Goal: Task Accomplishment & Management: Use online tool/utility

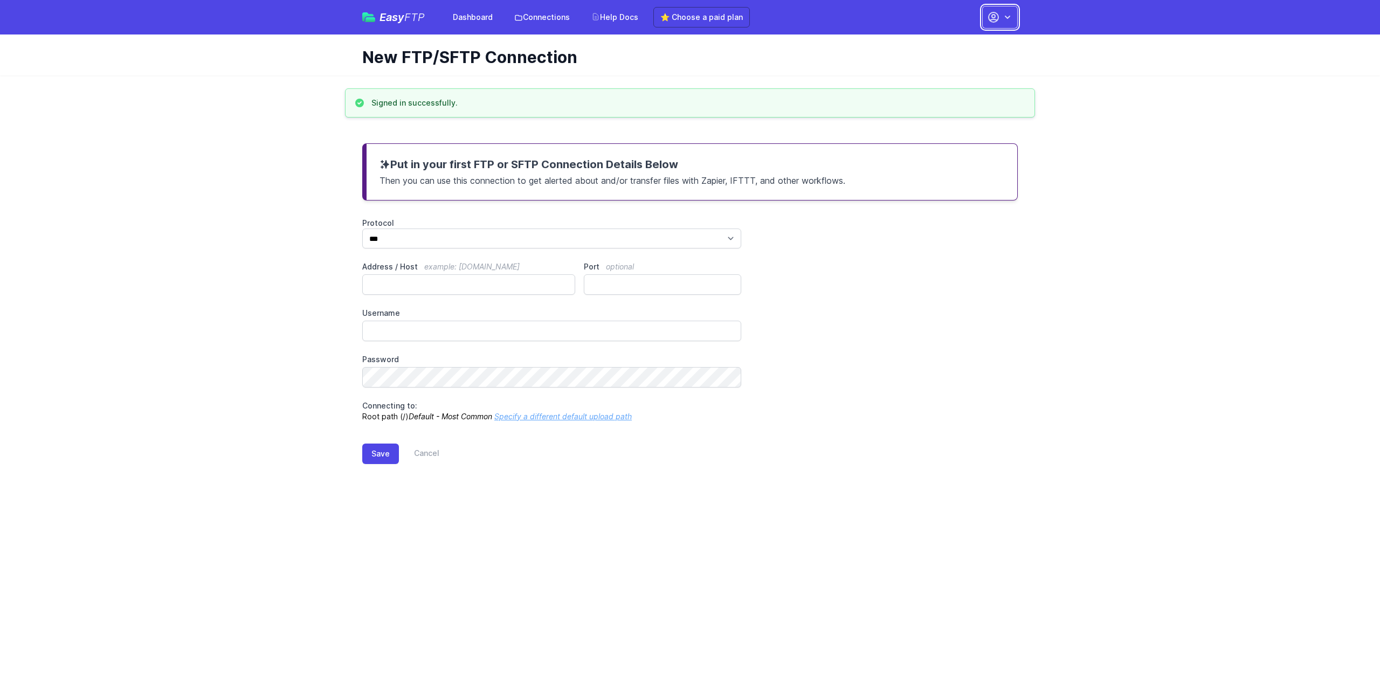
click at [1012, 15] on icon "button" at bounding box center [1007, 17] width 11 height 11
click at [1119, 74] on header "New FTP/SFTP Connection" at bounding box center [690, 55] width 1380 height 41
click at [534, 16] on link "Connections" at bounding box center [542, 17] width 68 height 19
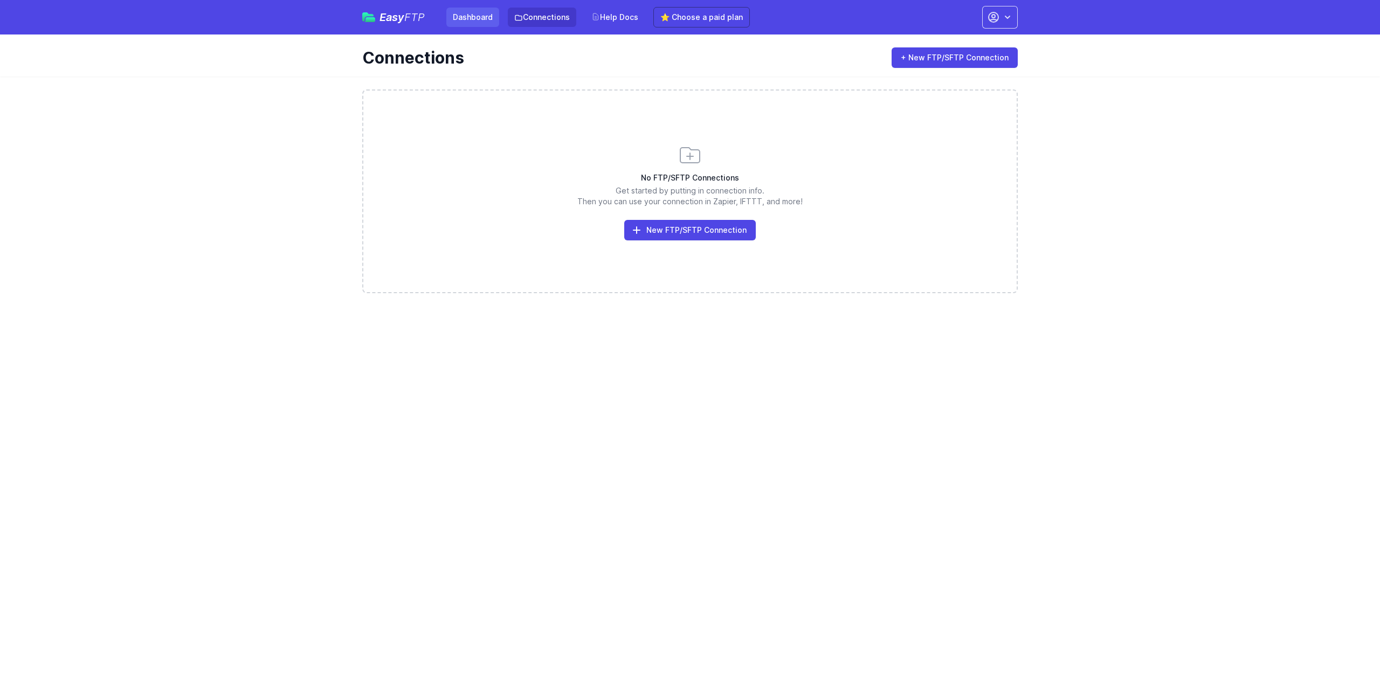
click at [467, 16] on link "Dashboard" at bounding box center [472, 17] width 53 height 19
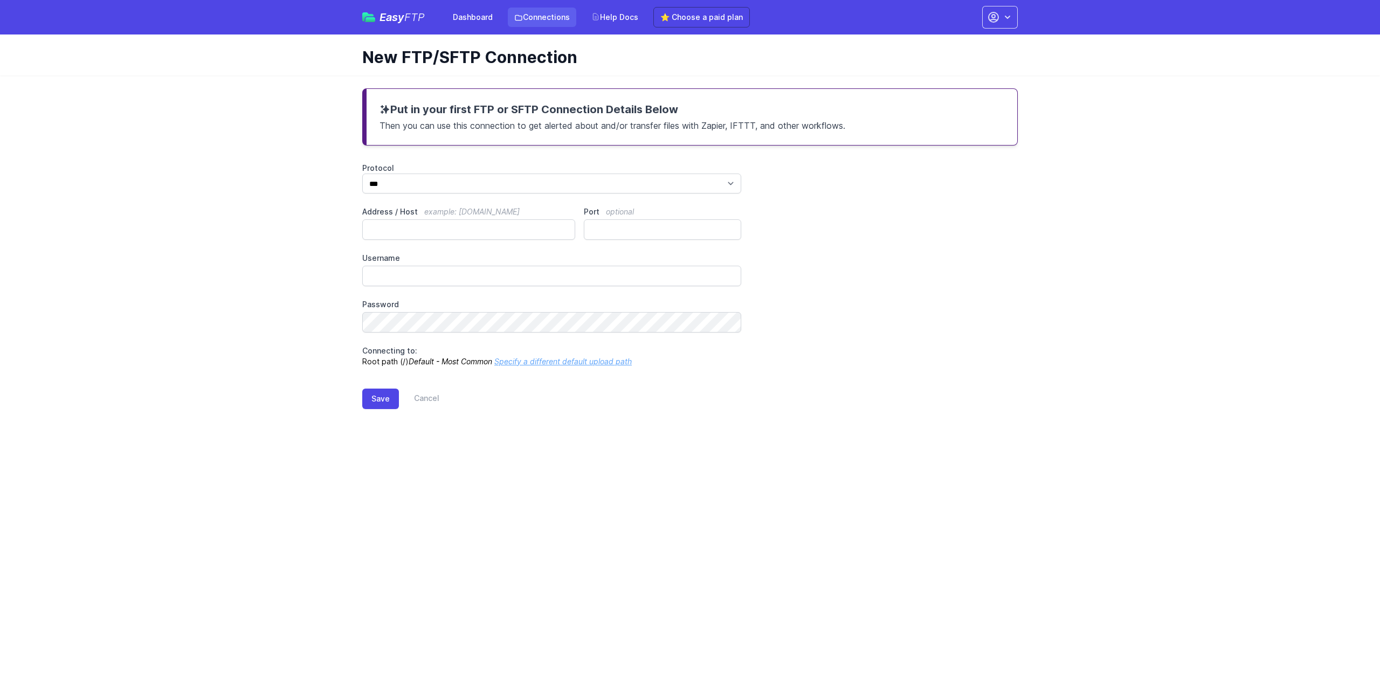
click at [553, 16] on link "Connections" at bounding box center [542, 17] width 68 height 19
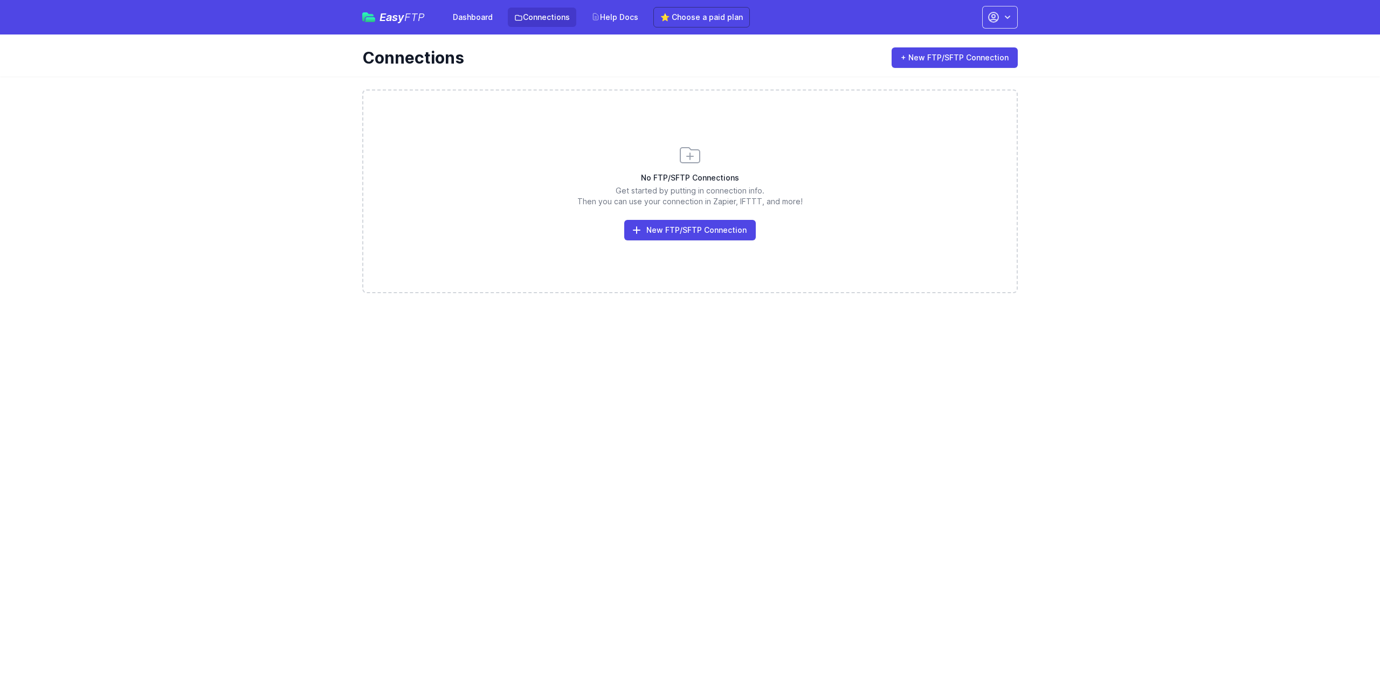
click at [618, 16] on link "Help Docs" at bounding box center [615, 17] width 60 height 19
